Goal: Feedback & Contribution: Contribute content

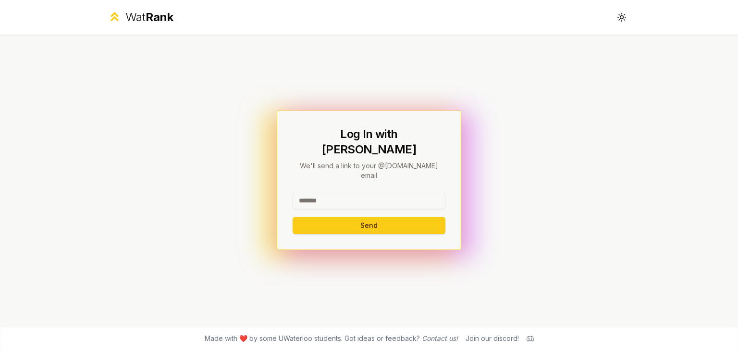
click at [363, 192] on input at bounding box center [368, 200] width 153 height 17
type input "********"
click at [357, 138] on h1 "Log In with WatIAM" at bounding box center [368, 141] width 153 height 31
click at [357, 217] on button "Send" at bounding box center [368, 225] width 153 height 17
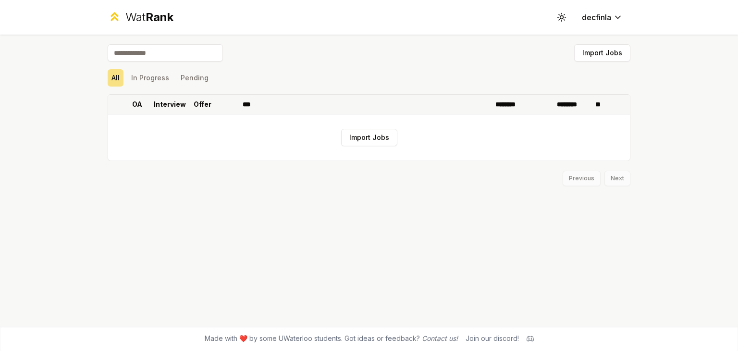
click at [137, 104] on p "OA" at bounding box center [137, 104] width 10 height 10
click at [140, 105] on icon at bounding box center [143, 104] width 8 height 12
click at [150, 80] on button "In Progress" at bounding box center [150, 77] width 46 height 17
click at [111, 77] on button "All" at bounding box center [116, 77] width 16 height 17
click at [190, 76] on button "Pending" at bounding box center [195, 77] width 36 height 17
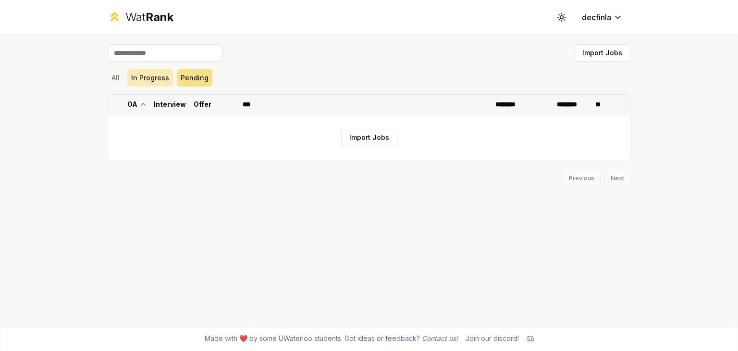
click at [142, 83] on button "In Progress" at bounding box center [150, 77] width 46 height 17
click at [117, 83] on button "All" at bounding box center [116, 77] width 16 height 17
click at [130, 18] on div "Wat Rank" at bounding box center [149, 17] width 48 height 15
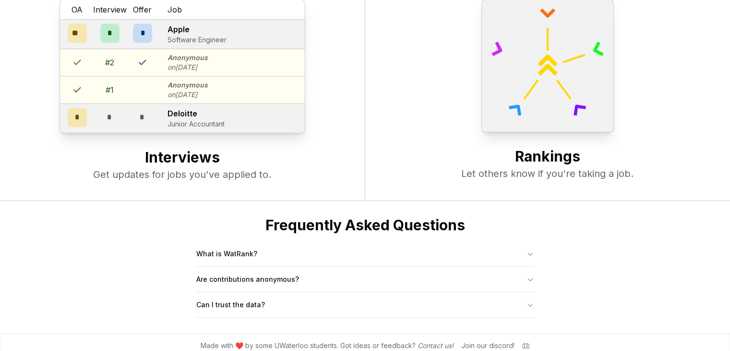
scroll to position [369, 0]
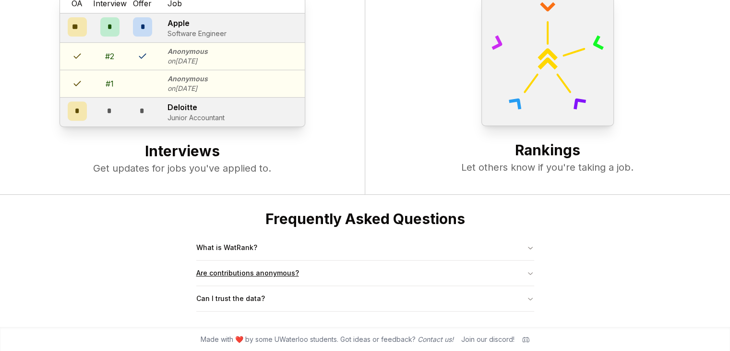
click at [346, 270] on button "Are contributions anonymous?" at bounding box center [365, 272] width 338 height 25
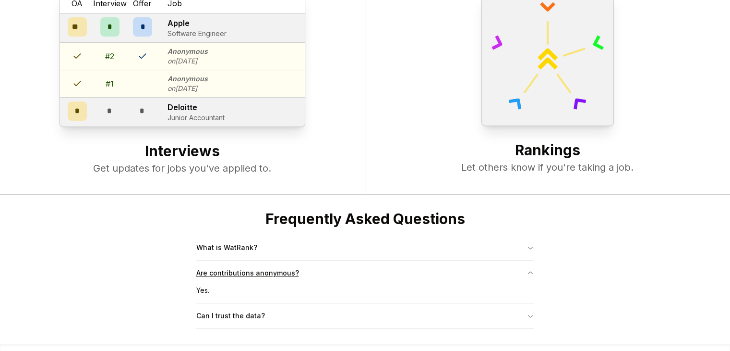
click at [346, 270] on button "Are contributions anonymous?" at bounding box center [365, 272] width 338 height 25
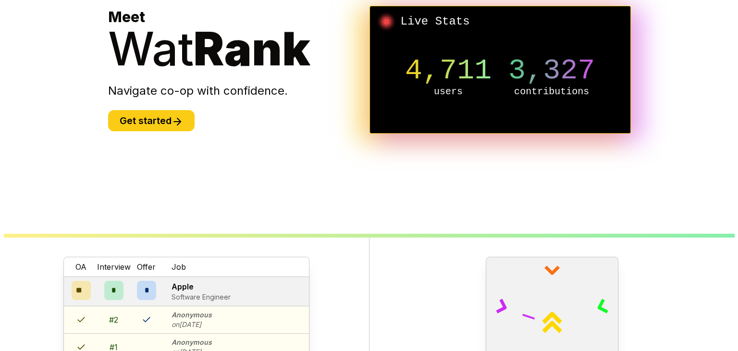
scroll to position [0, 0]
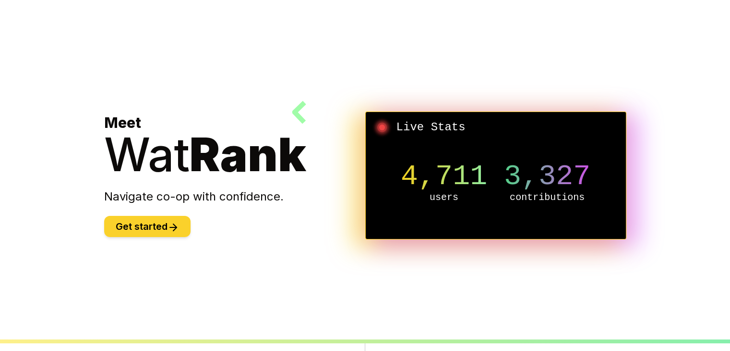
click at [177, 230] on icon at bounding box center [174, 227] width 12 height 12
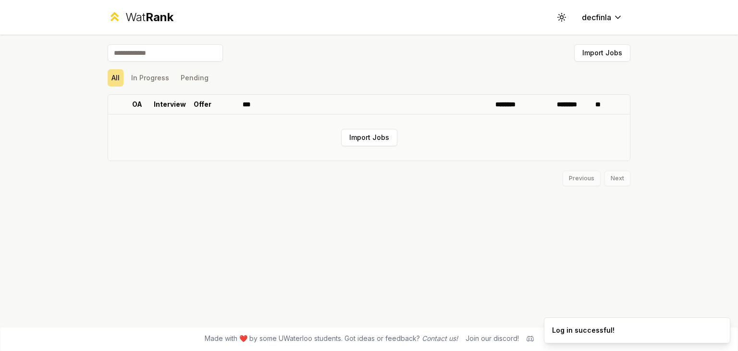
click at [373, 147] on td "Import Jobs" at bounding box center [368, 137] width 521 height 46
click at [371, 138] on button "Import Jobs" at bounding box center [369, 137] width 56 height 17
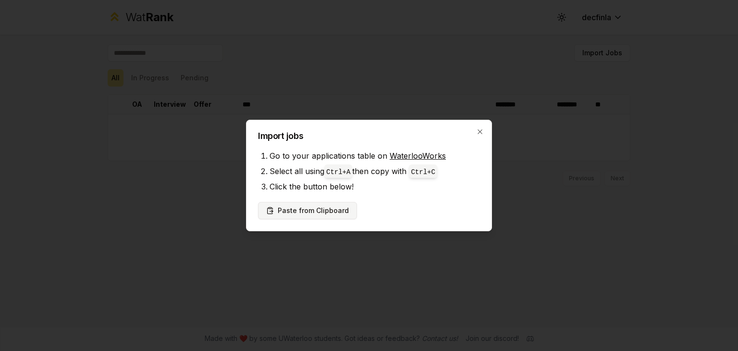
click at [308, 211] on button "Paste from Clipboard" at bounding box center [307, 210] width 99 height 17
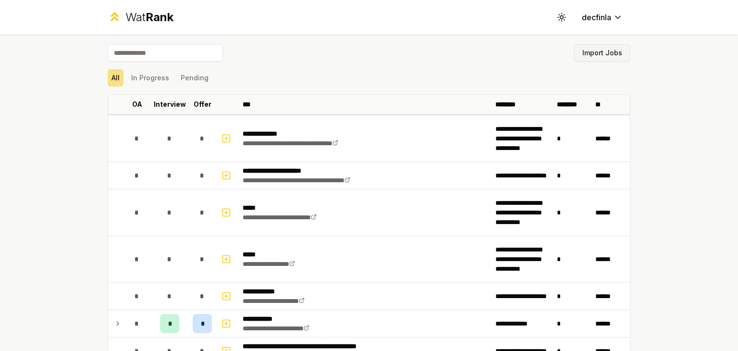
click at [582, 50] on button "Import Jobs" at bounding box center [602, 52] width 56 height 17
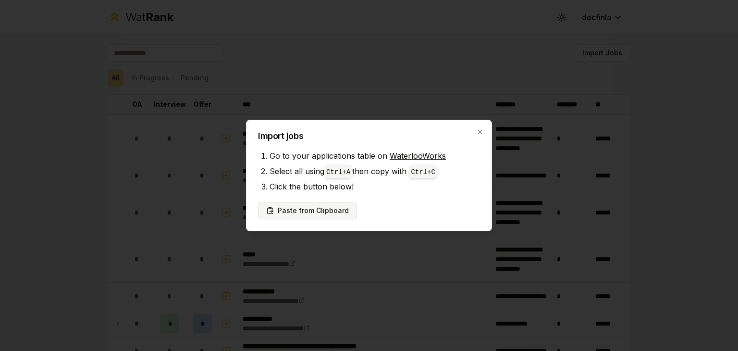
click at [300, 210] on button "Paste from Clipboard" at bounding box center [307, 210] width 99 height 17
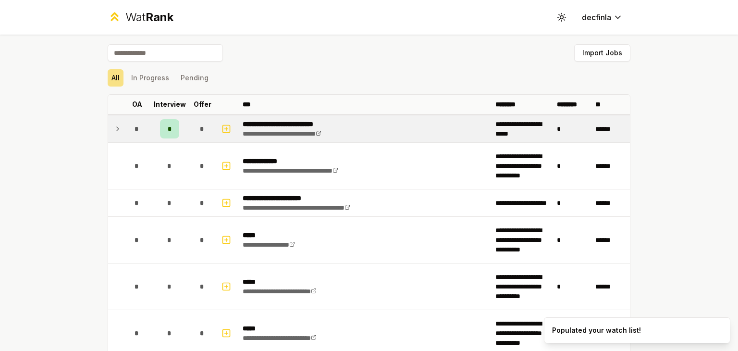
click at [166, 123] on div "*" at bounding box center [169, 128] width 19 height 19
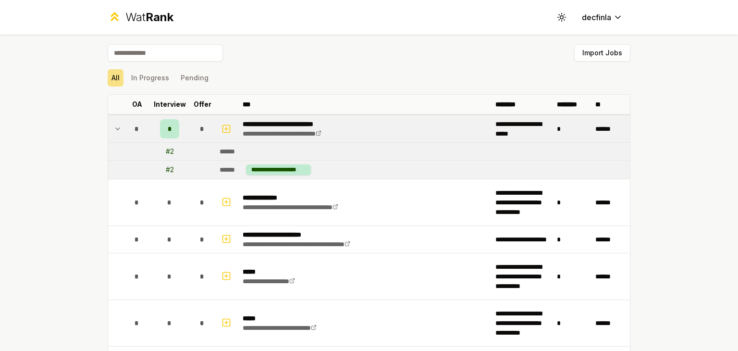
click at [168, 127] on span "*" at bounding box center [170, 129] width 4 height 10
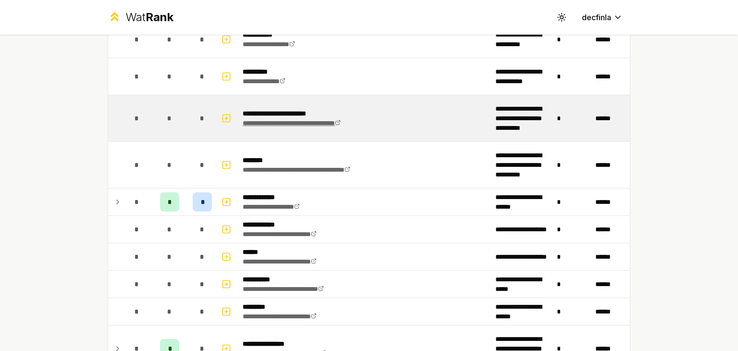
scroll to position [1774, 0]
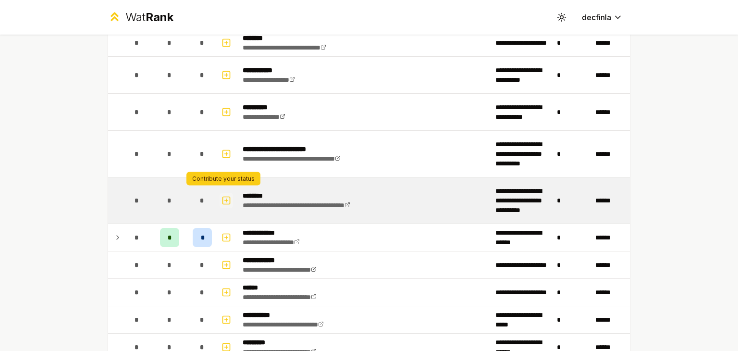
click at [226, 198] on icon "button" at bounding box center [226, 199] width 0 height 3
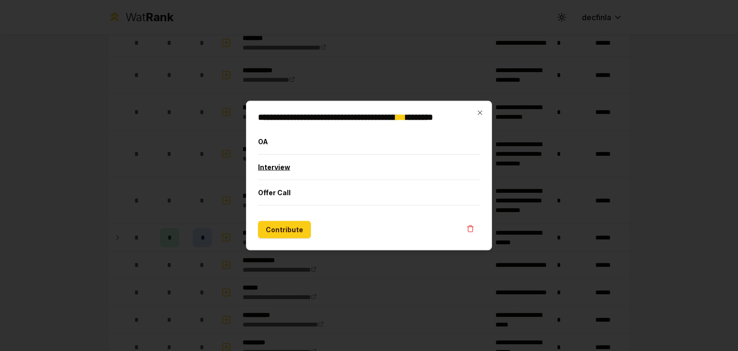
click at [287, 167] on button "Interview" at bounding box center [369, 167] width 222 height 25
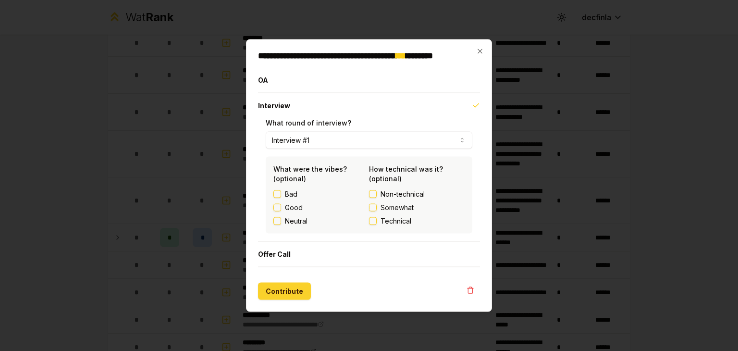
click at [289, 291] on button "Contribute" at bounding box center [284, 290] width 53 height 17
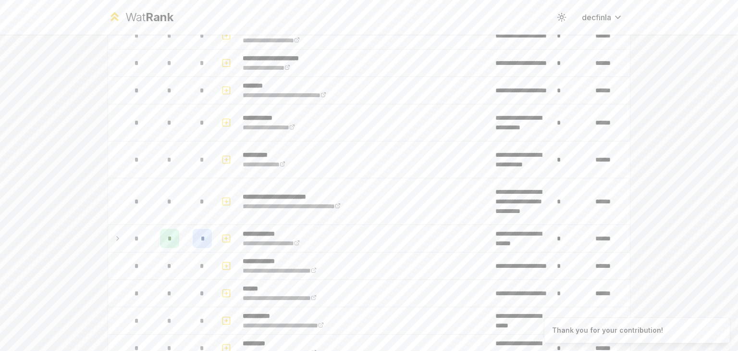
scroll to position [0, 0]
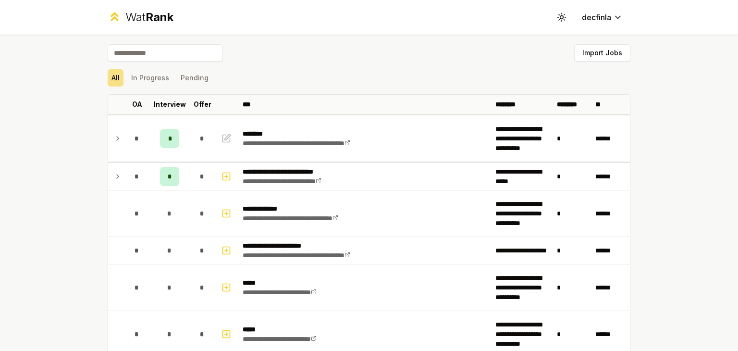
click at [155, 52] on input at bounding box center [165, 52] width 115 height 17
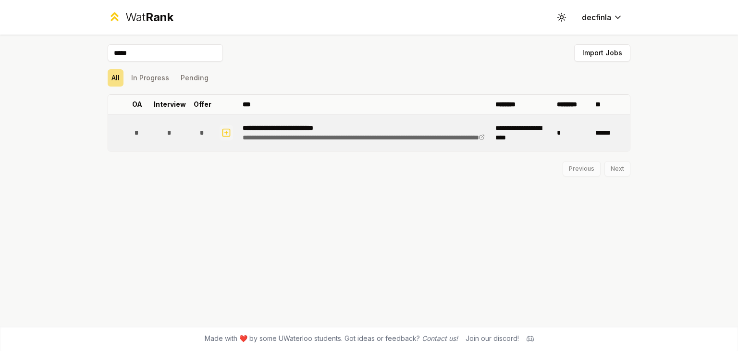
type input "*****"
click at [227, 134] on icon "button" at bounding box center [226, 133] width 10 height 12
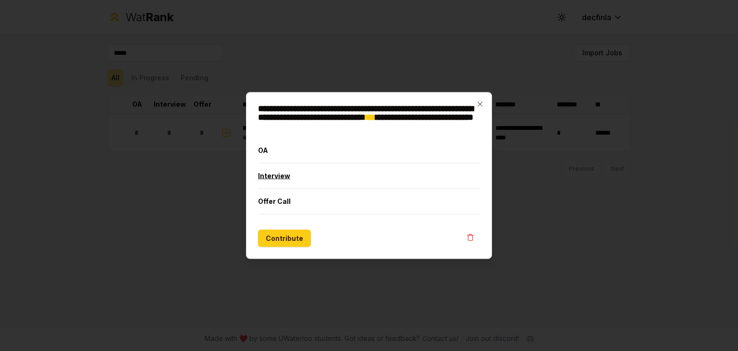
click at [263, 173] on button "Interview" at bounding box center [369, 175] width 222 height 25
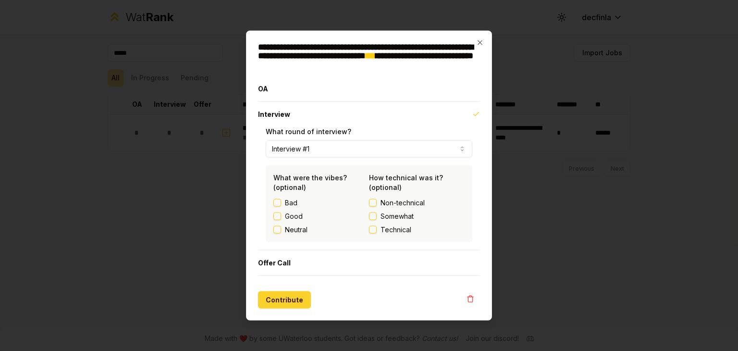
click at [287, 301] on button "Contribute" at bounding box center [284, 299] width 53 height 17
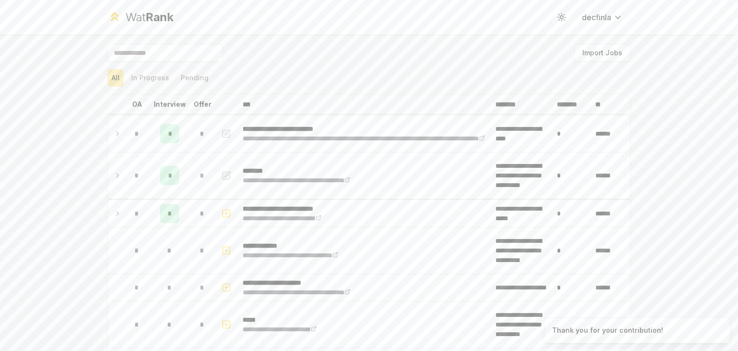
click at [145, 54] on input at bounding box center [165, 52] width 115 height 17
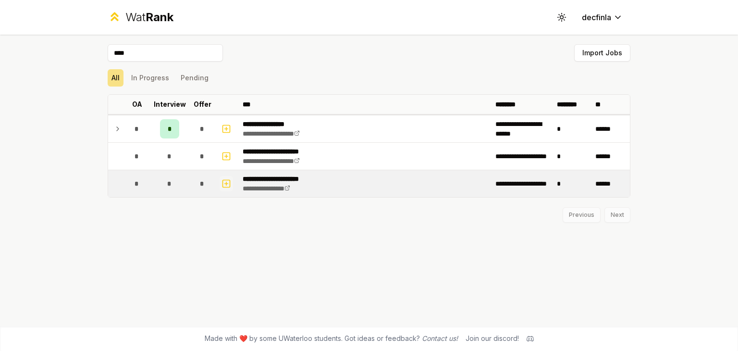
type input "****"
click at [227, 186] on rect "button" at bounding box center [226, 183] width 7 height 7
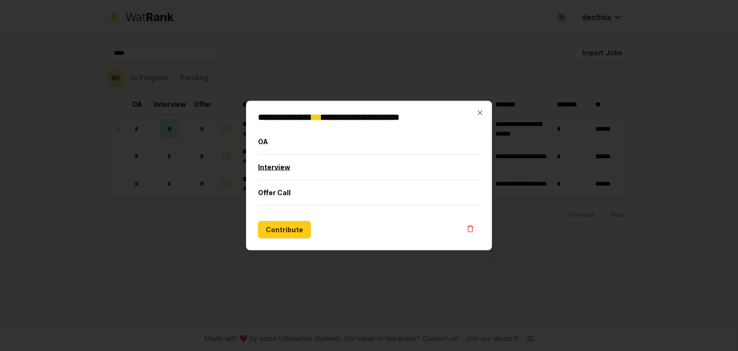
click at [295, 169] on button "Interview" at bounding box center [369, 167] width 222 height 25
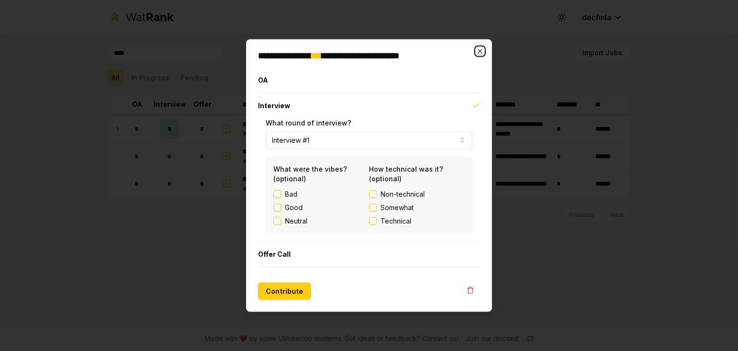
click at [478, 52] on icon "button" at bounding box center [480, 52] width 8 height 8
